Goal: Information Seeking & Learning: Learn about a topic

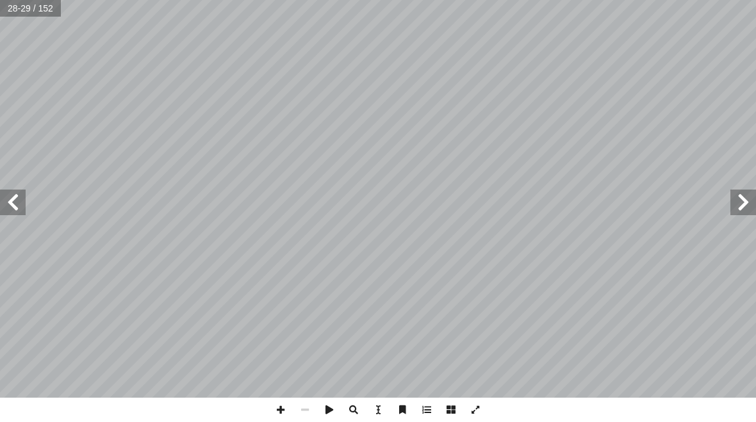
click at [25, 14] on input "text" at bounding box center [31, 8] width 62 height 17
click at [745, 197] on span at bounding box center [744, 203] width 26 height 26
click at [7, 201] on span at bounding box center [13, 203] width 26 height 26
click at [754, 199] on span at bounding box center [744, 203] width 26 height 26
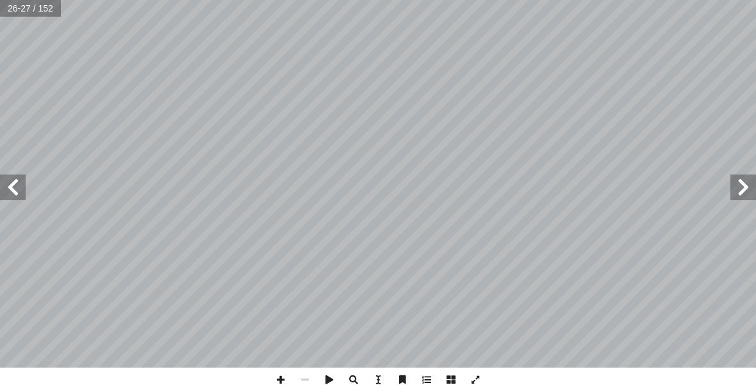
click at [9, 188] on span at bounding box center [13, 187] width 26 height 26
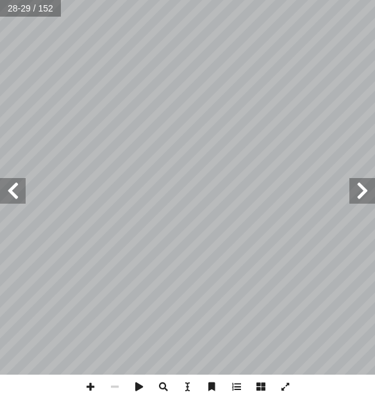
click at [360, 195] on span at bounding box center [362, 191] width 26 height 26
click at [24, 179] on span at bounding box center [13, 191] width 26 height 26
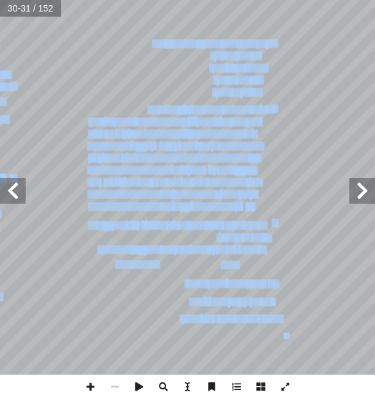
click at [368, 184] on span at bounding box center [362, 191] width 26 height 26
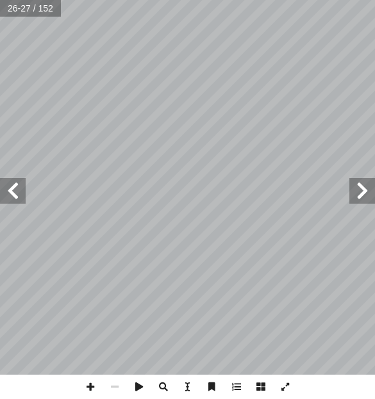
click at [24, 183] on span at bounding box center [13, 191] width 26 height 26
click at [18, 179] on span at bounding box center [13, 191] width 26 height 26
click at [354, 201] on span at bounding box center [362, 191] width 26 height 26
